Goal: Task Accomplishment & Management: Use online tool/utility

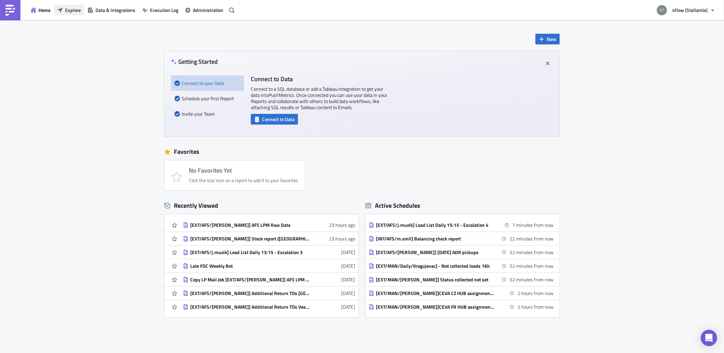
click at [73, 9] on span "Explore" at bounding box center [73, 9] width 16 height 7
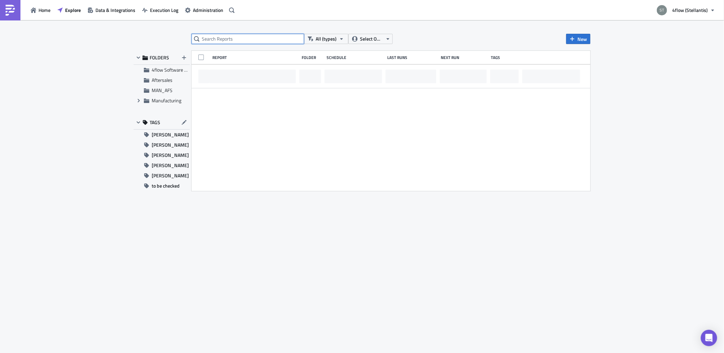
click at [225, 42] on input "text" at bounding box center [248, 39] width 112 height 10
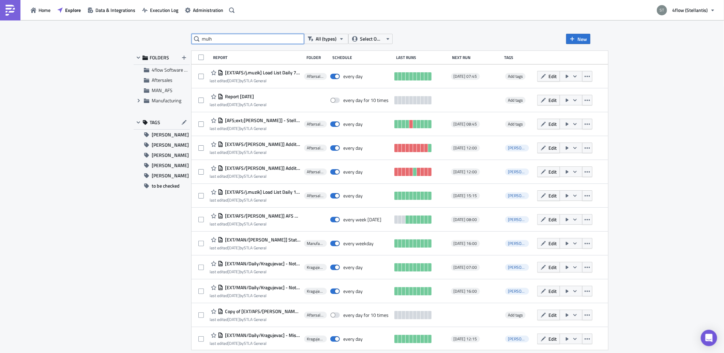
type input "mulh"
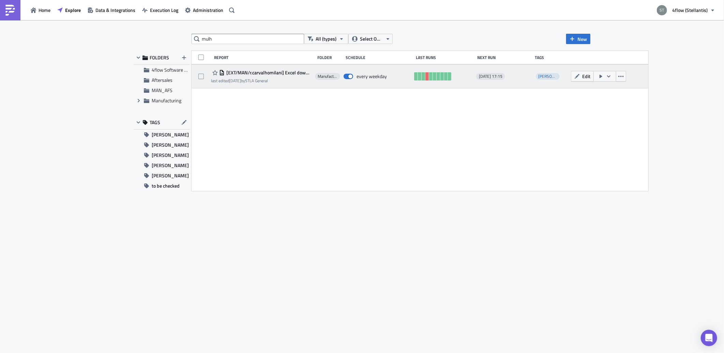
click at [297, 73] on span "[EXT/MAN/r.carvalhomilani] Excel download and load assignment list to GEFCO Hub…" at bounding box center [268, 73] width 87 height 6
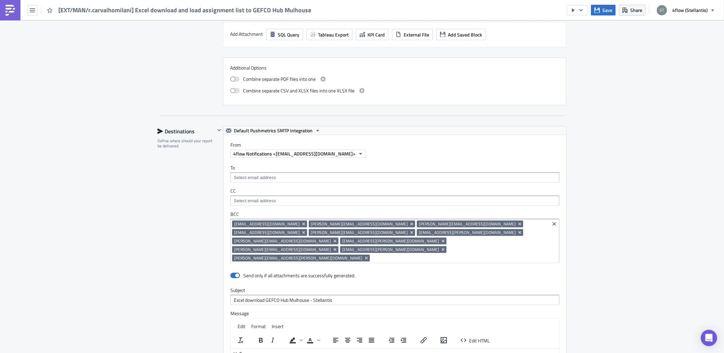
scroll to position [492, 0]
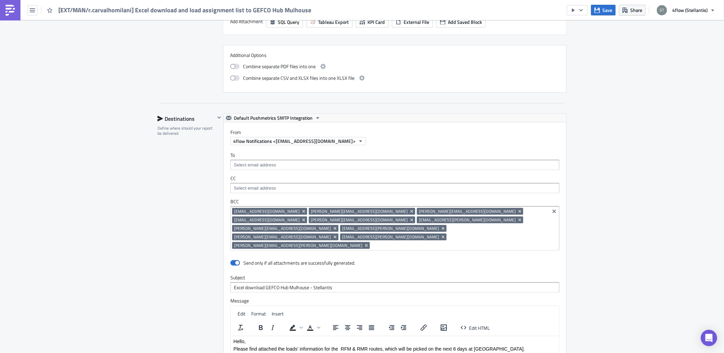
click at [452, 242] on input at bounding box center [460, 245] width 176 height 7
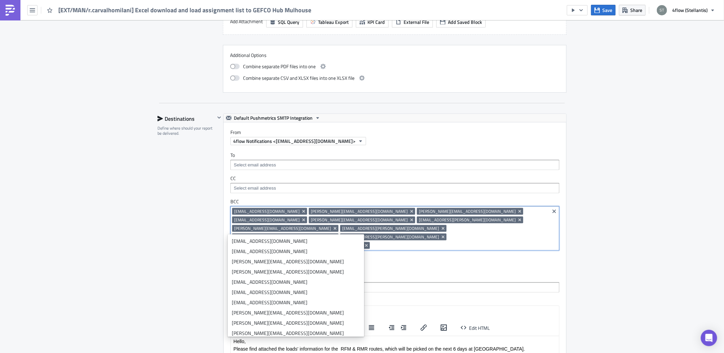
paste input "[EMAIL_ADDRESS][DOMAIN_NAME]"
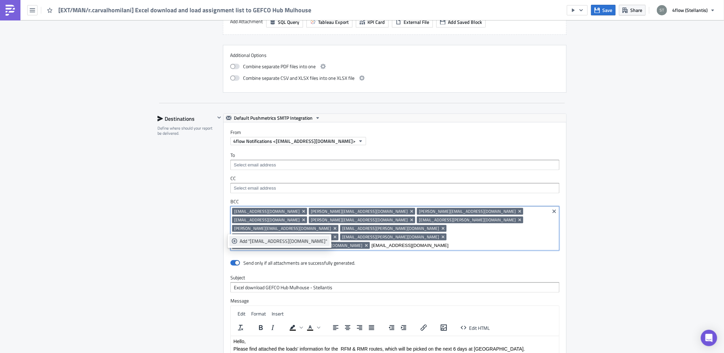
type input "[EMAIL_ADDRESS][DOMAIN_NAME]"
click at [274, 243] on div "Add "[EMAIL_ADDRESS][DOMAIN_NAME]"" at bounding box center [284, 241] width 88 height 7
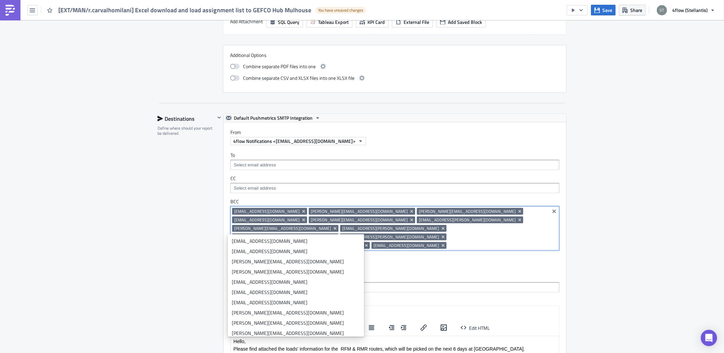
click at [162, 242] on div "Destinations Define where should your report be delivered." at bounding box center [186, 281] width 58 height 335
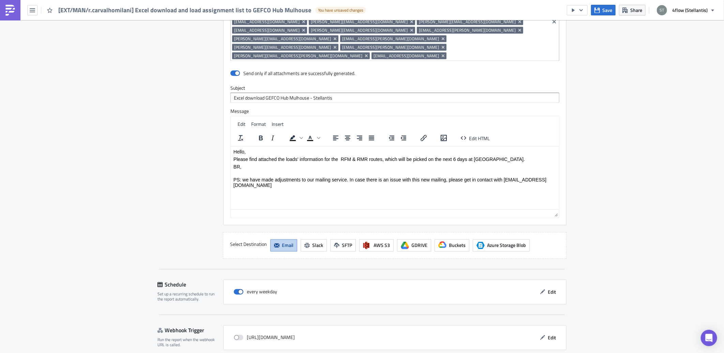
scroll to position [696, 0]
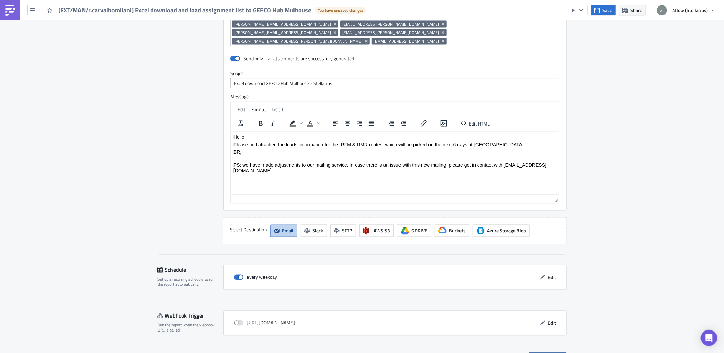
click at [557, 352] on span "Save & Exit" at bounding box center [551, 357] width 23 height 7
